Goal: Navigation & Orientation: Find specific page/section

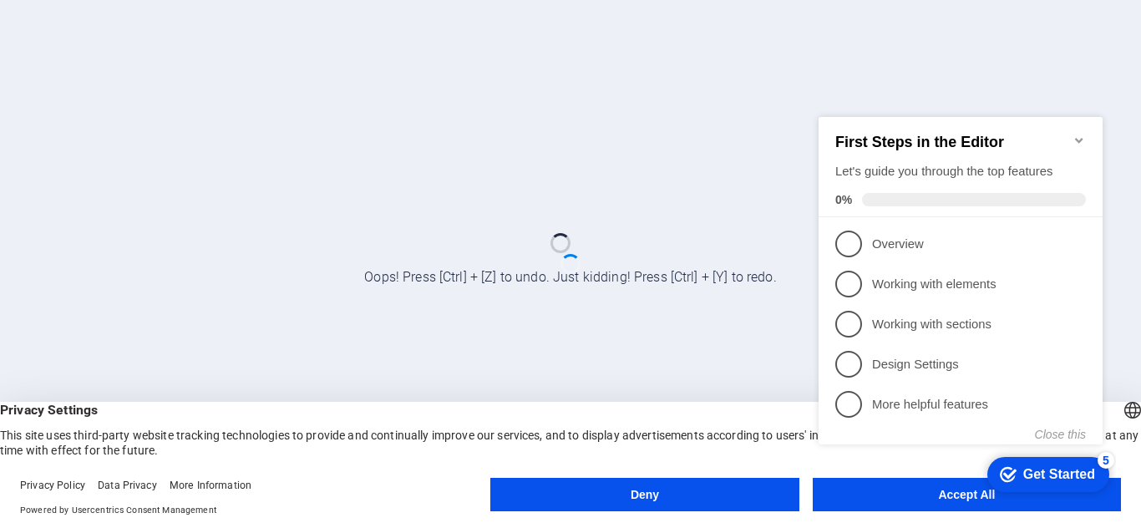
click at [722, 491] on button "Deny" at bounding box center [644, 494] width 308 height 33
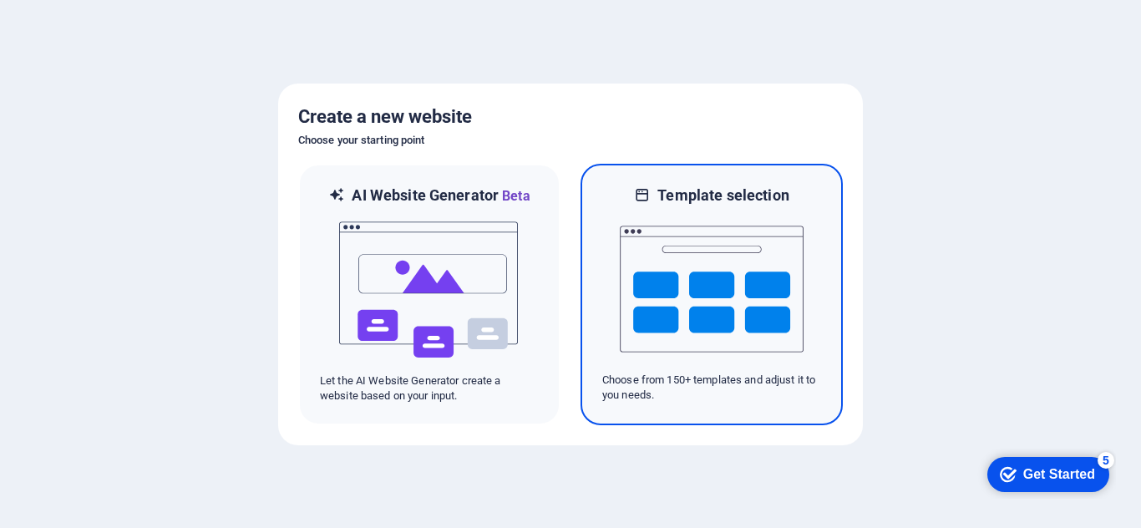
click at [665, 250] on img at bounding box center [712, 288] width 184 height 167
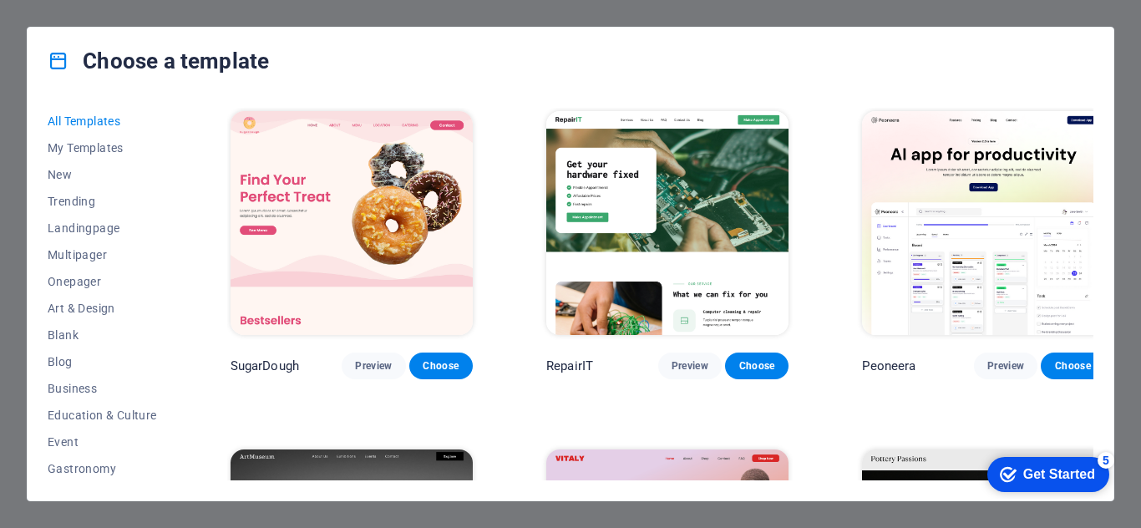
click at [1107, 125] on div "All Templates My Templates New Trending Landingpage Multipager Onepager Art & D…" at bounding box center [571, 297] width 1086 height 406
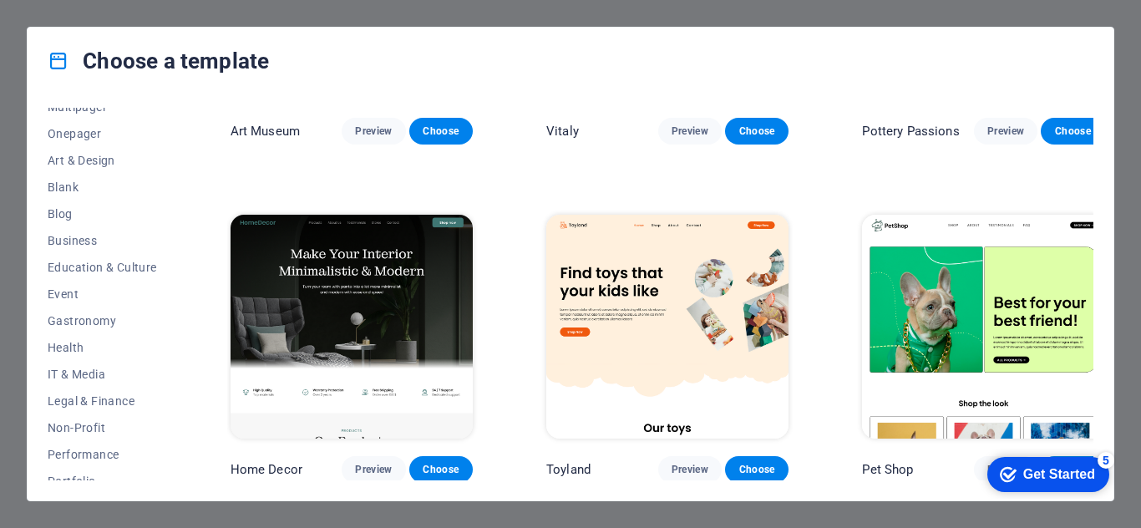
scroll to position [149, 0]
drag, startPoint x: 175, startPoint y: 363, endPoint x: 174, endPoint y: 398, distance: 35.1
click at [174, 398] on div "All Templates My Templates New Trending Landingpage Multipager Onepager Art & D…" at bounding box center [112, 294] width 129 height 372
click at [175, 398] on div "All Templates My Templates New Trending Landingpage Multipager Onepager Art & D…" at bounding box center [112, 294] width 129 height 372
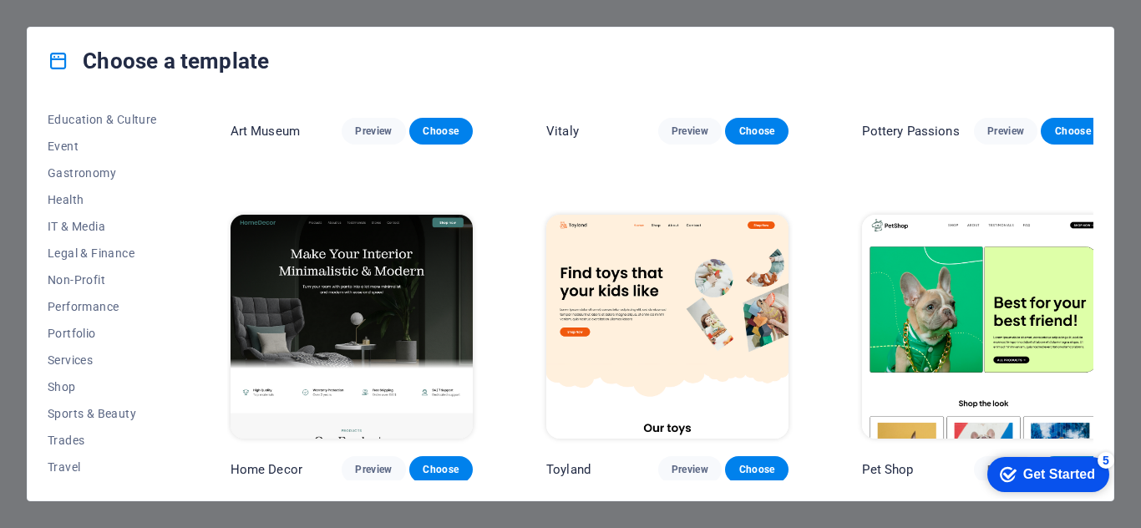
scroll to position [299, 0]
click at [101, 382] on span "Shop" at bounding box center [102, 383] width 109 height 13
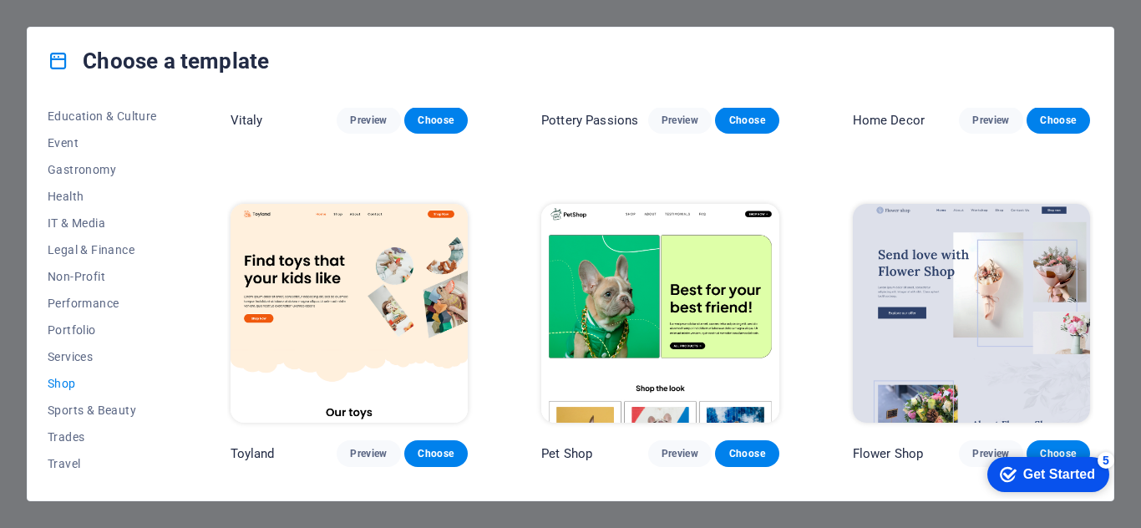
click at [100, 382] on span "Shop" at bounding box center [102, 383] width 109 height 13
click at [675, 474] on div "Vitaly Preview Choose Pottery Passions Preview Choose Home Decor Preview Choose…" at bounding box center [660, 500] width 866 height 1266
click at [109, 383] on span "Shop" at bounding box center [102, 383] width 109 height 13
drag, startPoint x: 1087, startPoint y: 349, endPoint x: 1090, endPoint y: 382, distance: 33.5
click at [1090, 382] on div "Vitaly Preview Choose Pottery Passions Preview Choose Home Decor Preview Choose…" at bounding box center [660, 294] width 866 height 372
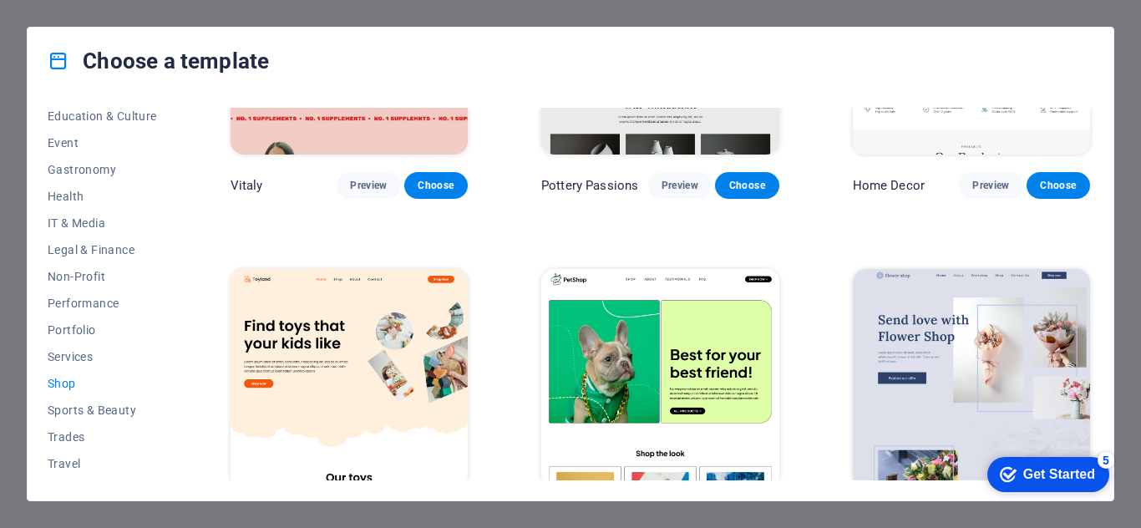
scroll to position [0, 0]
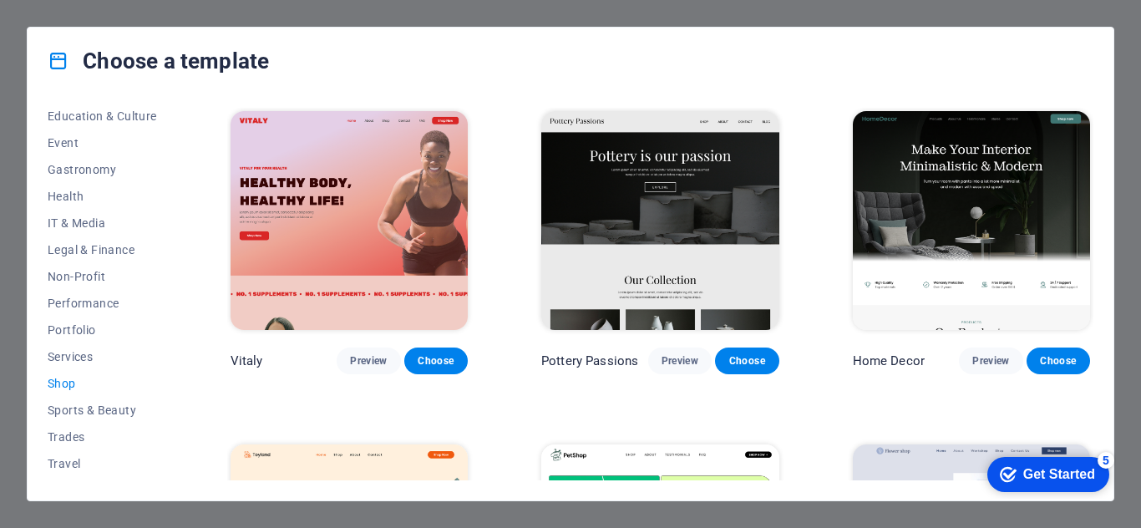
drag, startPoint x: 1093, startPoint y: 149, endPoint x: 1091, endPoint y: 174, distance: 24.3
click at [1091, 174] on div "All Templates My Templates New Trending Landingpage Multipager Onepager Art & D…" at bounding box center [571, 297] width 1086 height 406
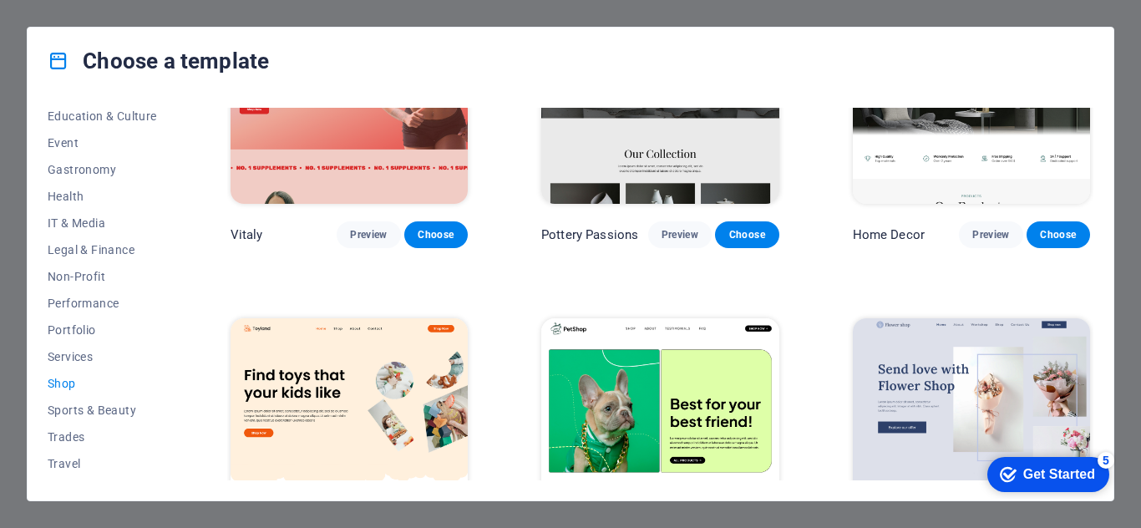
scroll to position [139, 0]
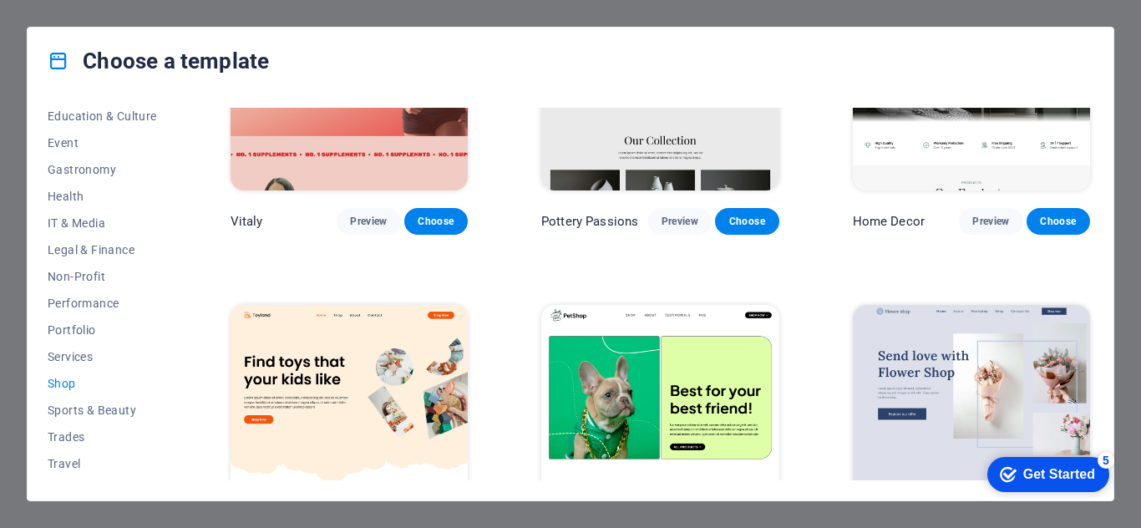
click at [1140, 225] on div at bounding box center [1140, 264] width 1 height 528
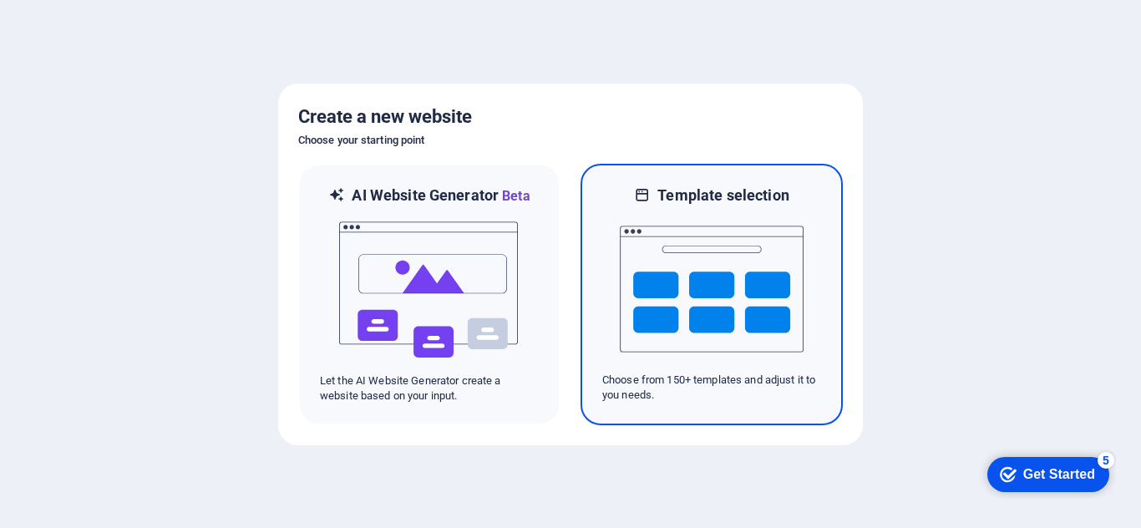
click at [749, 301] on img at bounding box center [712, 288] width 184 height 167
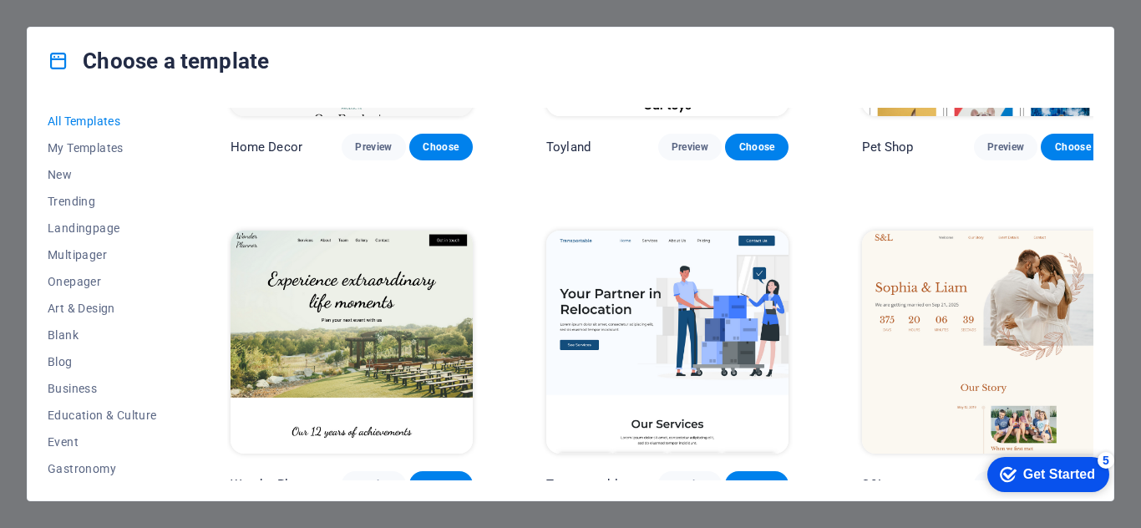
scroll to position [917, 0]
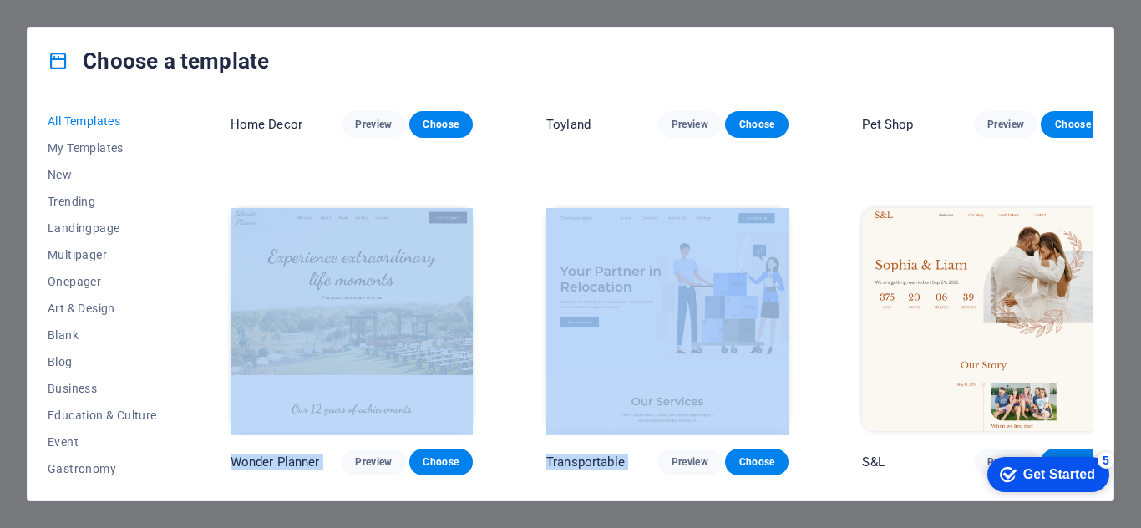
drag, startPoint x: 1093, startPoint y: 146, endPoint x: 1095, endPoint y: 157, distance: 11.0
click at [1095, 157] on div "All Templates My Templates New Trending Landingpage Multipager Onepager Art & D…" at bounding box center [571, 297] width 1086 height 406
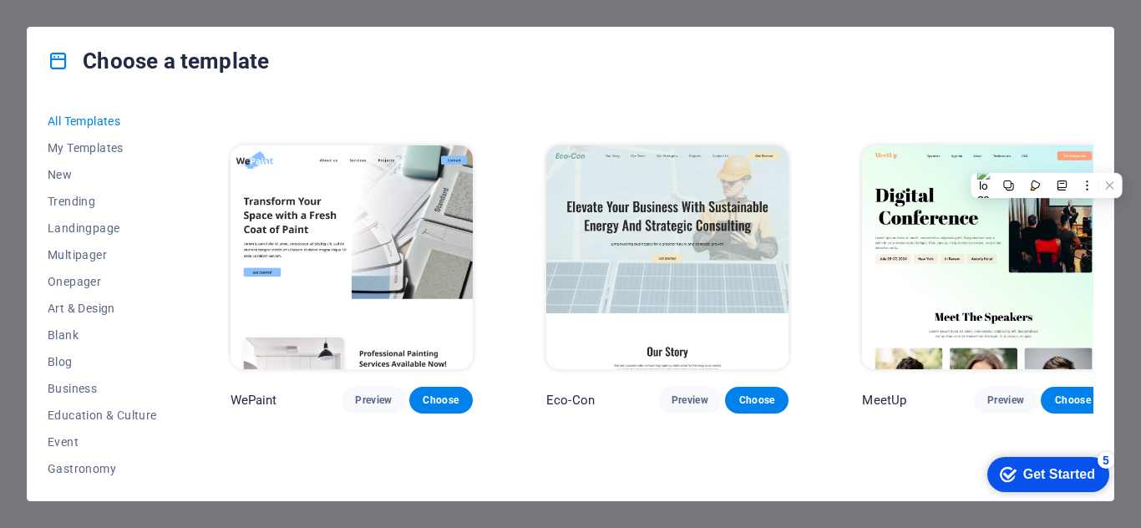
scroll to position [1647, 0]
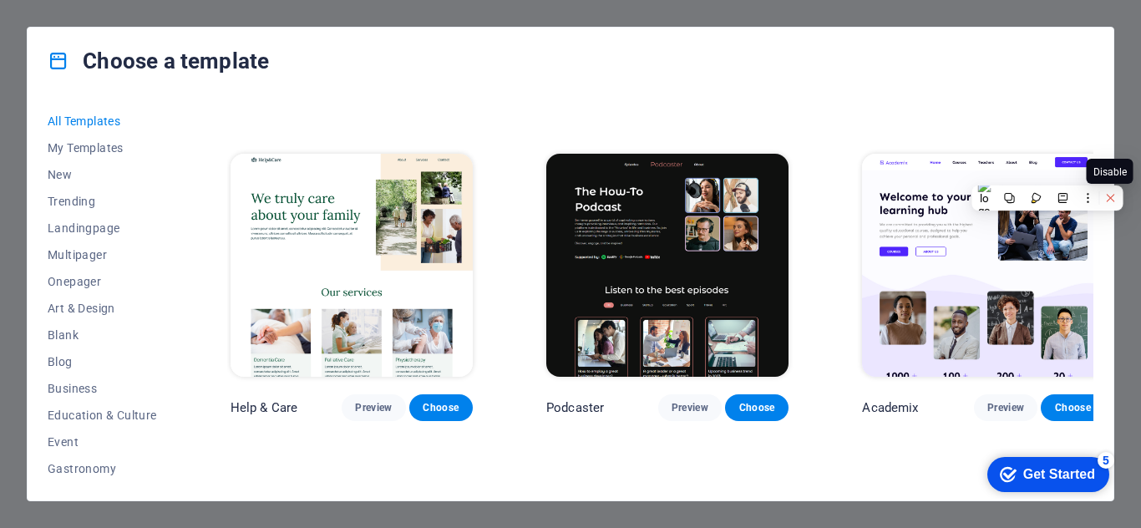
click at [1107, 195] on icon at bounding box center [1110, 198] width 8 height 8
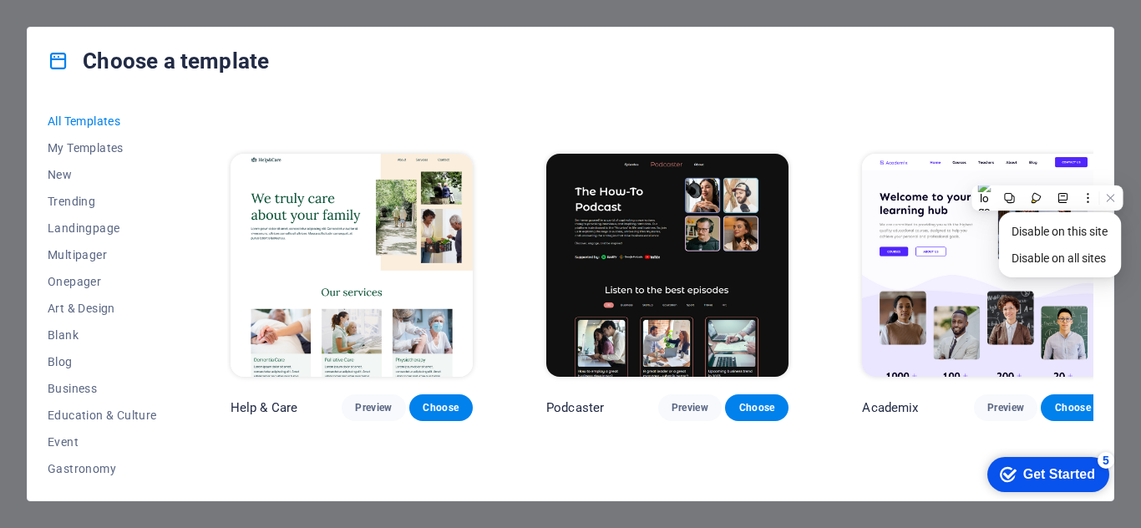
click at [1136, 223] on div "Choose a template All Templates My Templates New Trending Landingpage Multipage…" at bounding box center [570, 264] width 1141 height 528
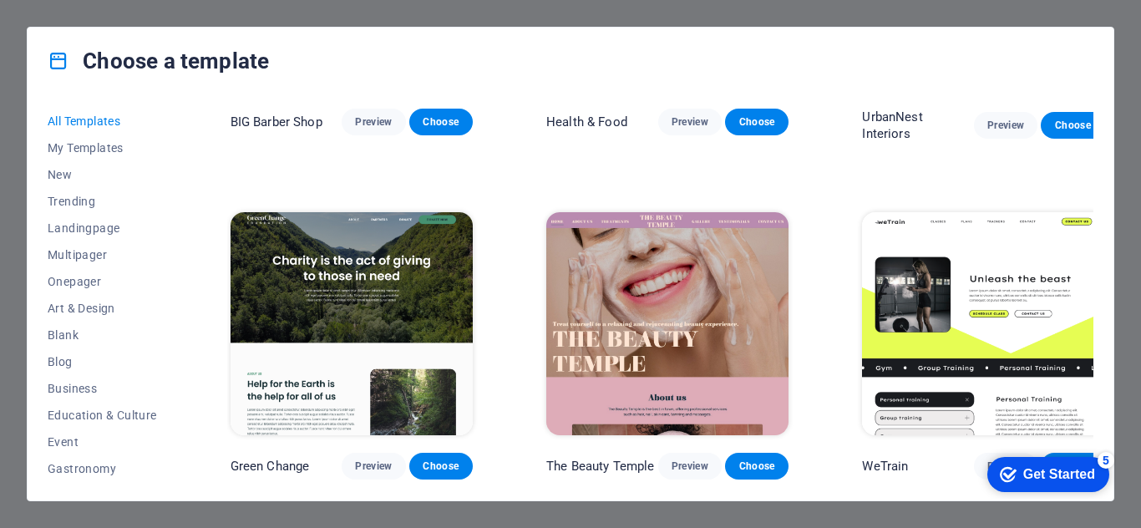
scroll to position [2296, 0]
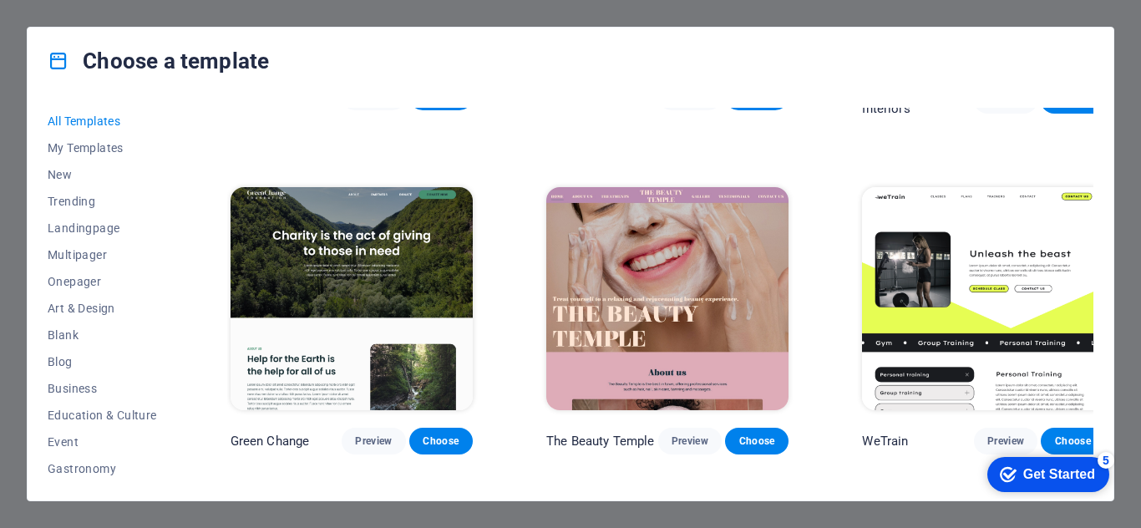
drag, startPoint x: 1089, startPoint y: 200, endPoint x: 1092, endPoint y: 190, distance: 10.3
click at [1092, 190] on div "SugarDough Preview Choose RepairIT Preview Choose Peoneera Preview Choose Art M…" at bounding box center [660, 294] width 866 height 372
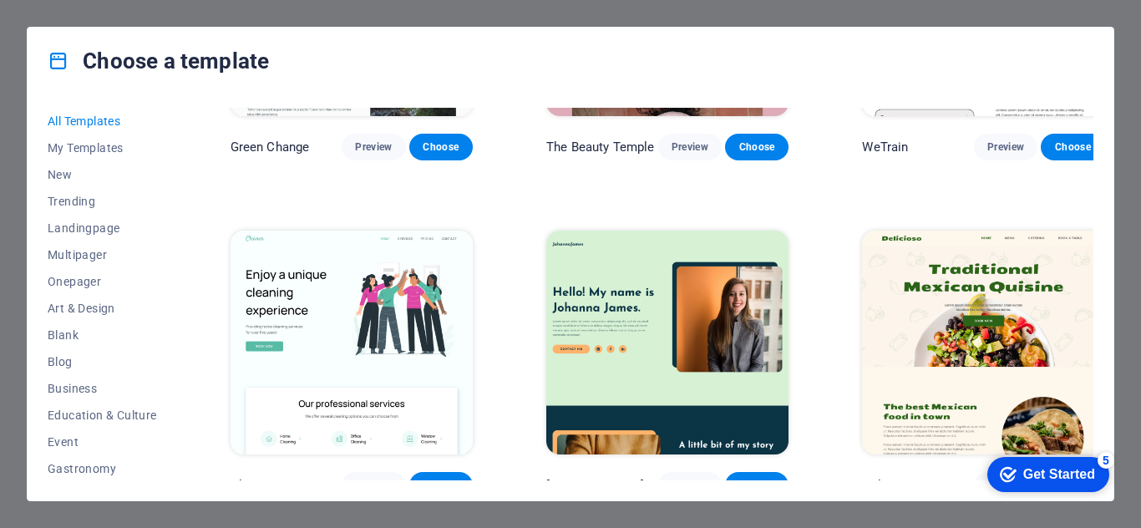
scroll to position [2614, 0]
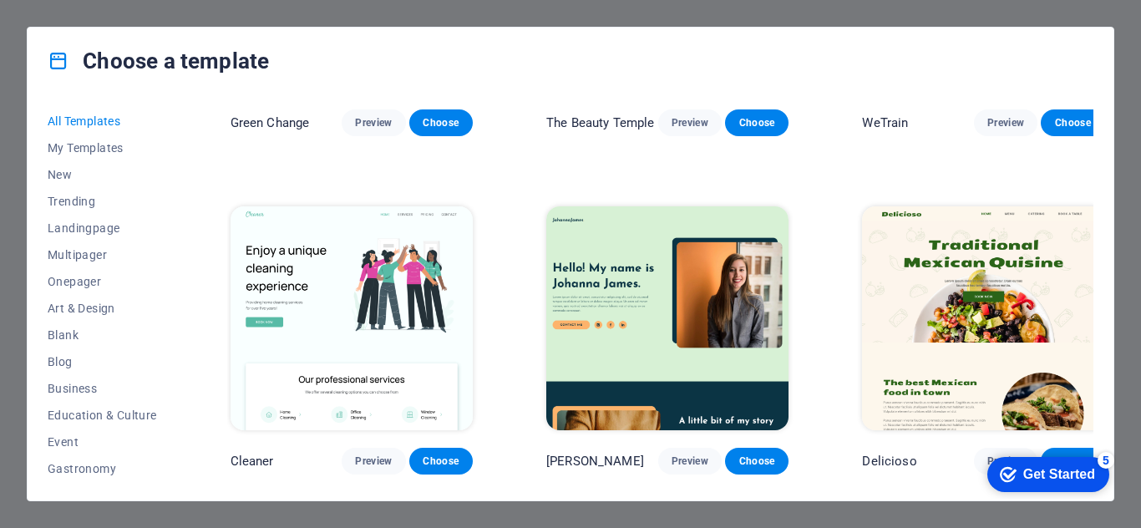
drag, startPoint x: 1089, startPoint y: 188, endPoint x: 1092, endPoint y: 202, distance: 14.4
click at [1092, 202] on div "SugarDough Preview Choose RepairIT Preview Choose Peoneera Preview Choose Art M…" at bounding box center [660, 294] width 866 height 372
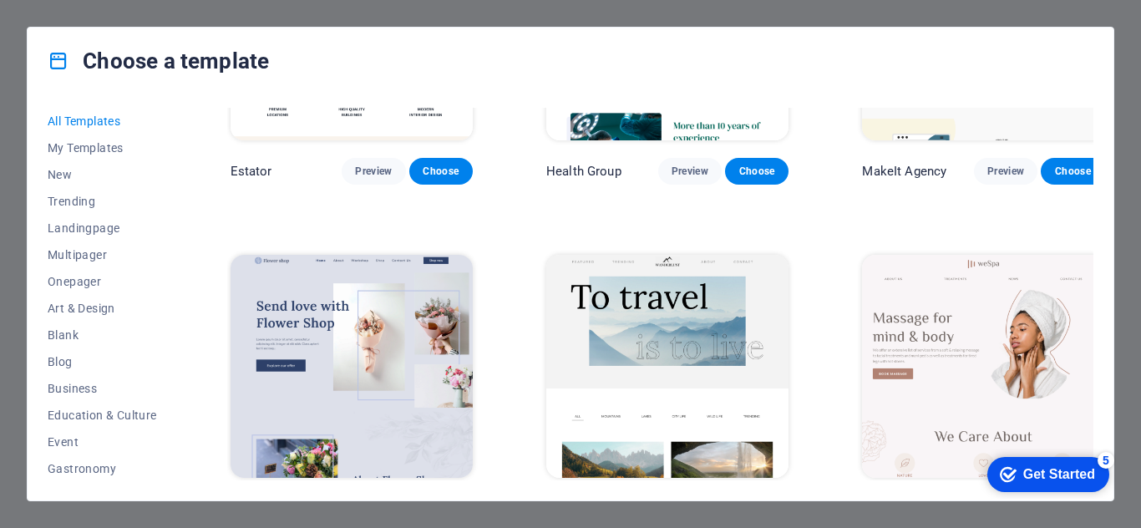
scroll to position [4243, 0]
